Goal: Check status: Check status

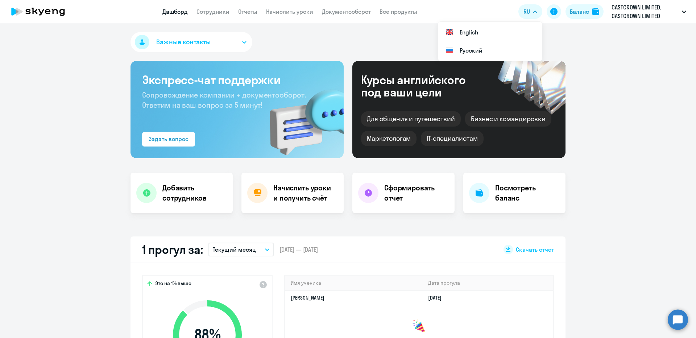
select select "30"
click at [579, 18] on button "Баланс" at bounding box center [584, 11] width 38 height 14
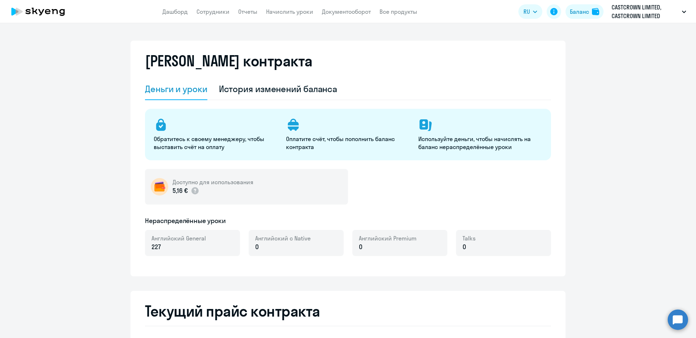
select select "english_adult_not_native_speaker"
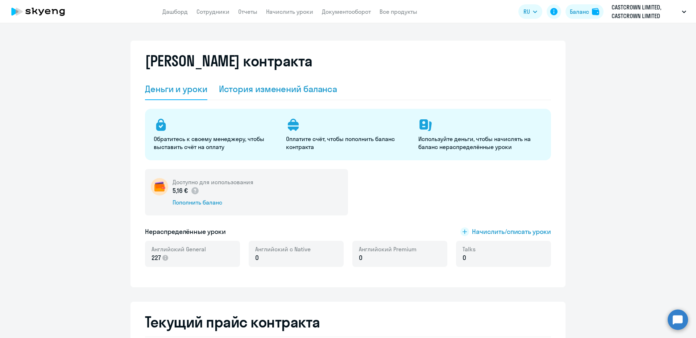
click at [236, 83] on div "История изменений баланса" at bounding box center [278, 89] width 118 height 12
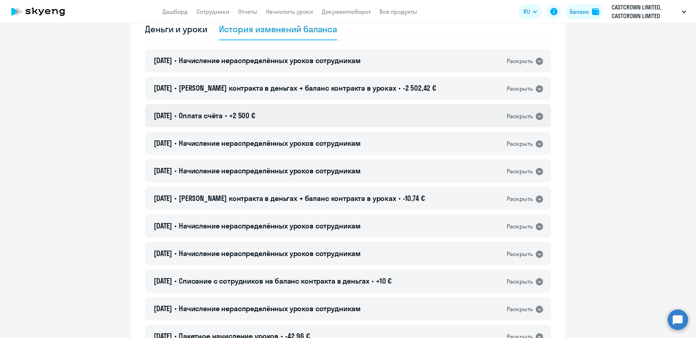
scroll to position [72, 0]
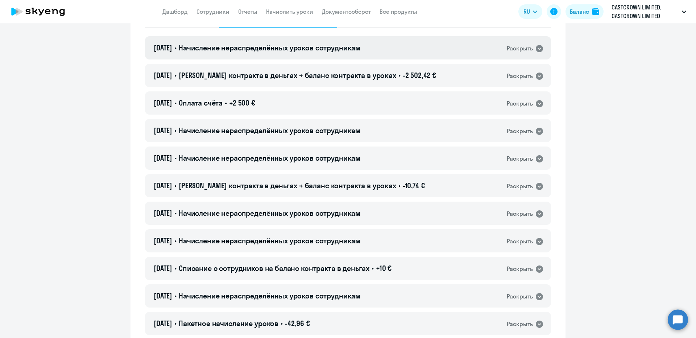
click at [239, 48] on span "Начисление нераспределённых уроков сотрудникам" at bounding box center [270, 47] width 182 height 9
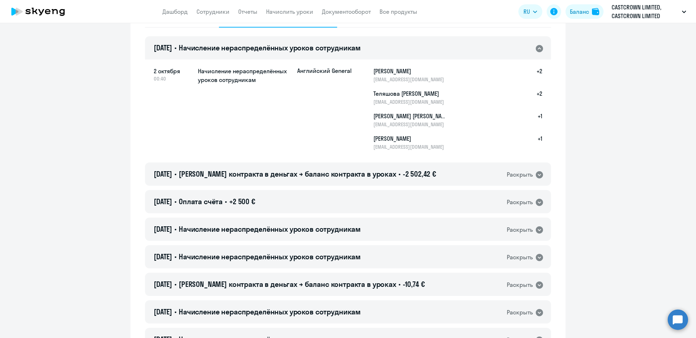
click at [267, 42] on div "[DATE] • Начисление нераспределённых уроков сотрудникам Раскрыть" at bounding box center [348, 47] width 406 height 23
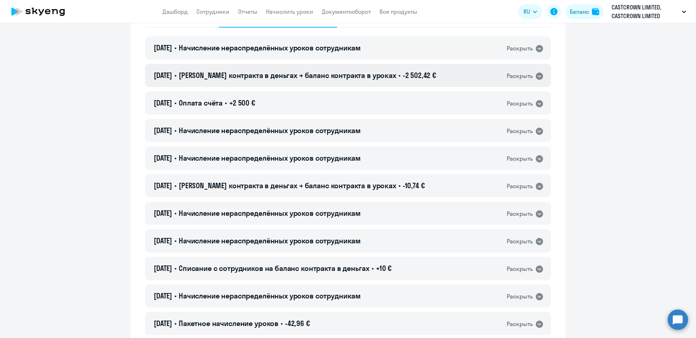
click at [251, 78] on span "[PERSON_NAME] контракта в деньгах → баланс контракта в уроках" at bounding box center [287, 75] width 217 height 9
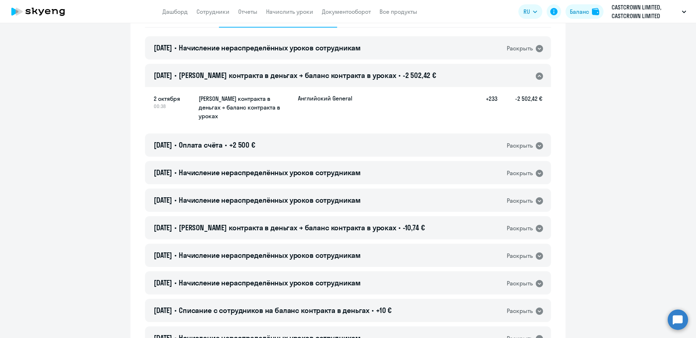
click at [251, 78] on span "[PERSON_NAME] контракта в деньгах → баланс контракта в уроках" at bounding box center [287, 75] width 217 height 9
